Goal: Find contact information: Find contact information

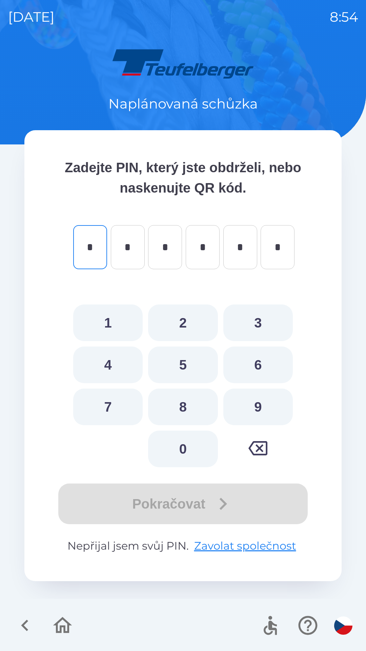
click at [26, 626] on icon "button" at bounding box center [25, 625] width 23 height 23
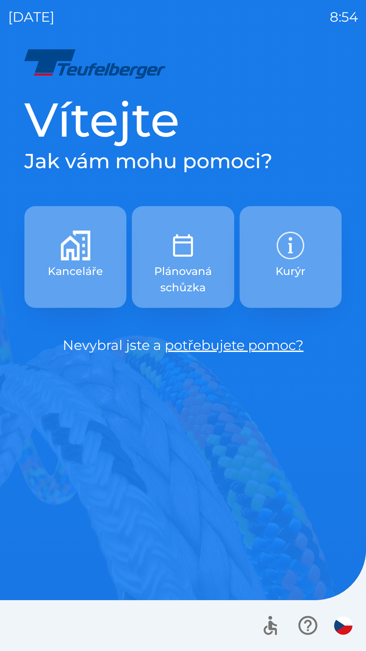
click at [189, 277] on p "Plánovaná schůzka" at bounding box center [183, 279] width 70 height 33
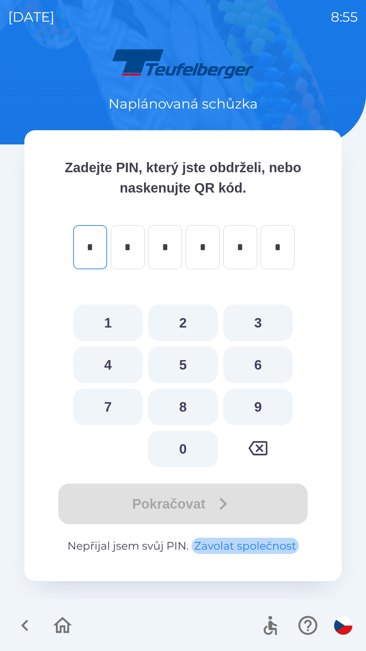
click at [272, 546] on button "Zavolat společnost" at bounding box center [246, 546] width 108 height 16
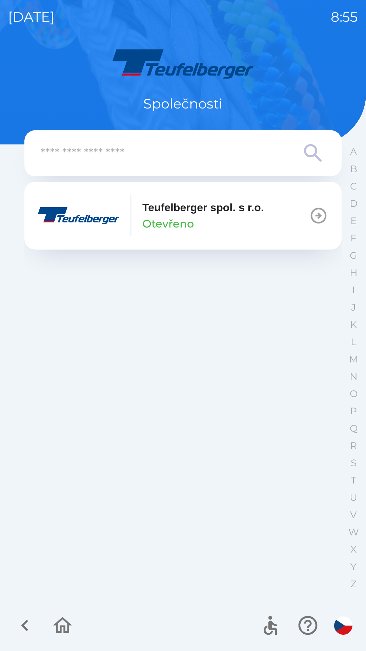
click at [238, 226] on div "Teufelberger spol. s [PERSON_NAME]" at bounding box center [203, 215] width 122 height 33
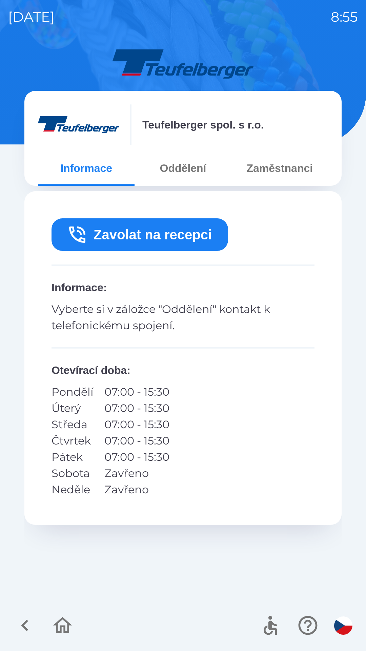
click at [202, 234] on button "Zavolat na recepci" at bounding box center [140, 234] width 177 height 33
